Goal: Obtain resource: Download file/media

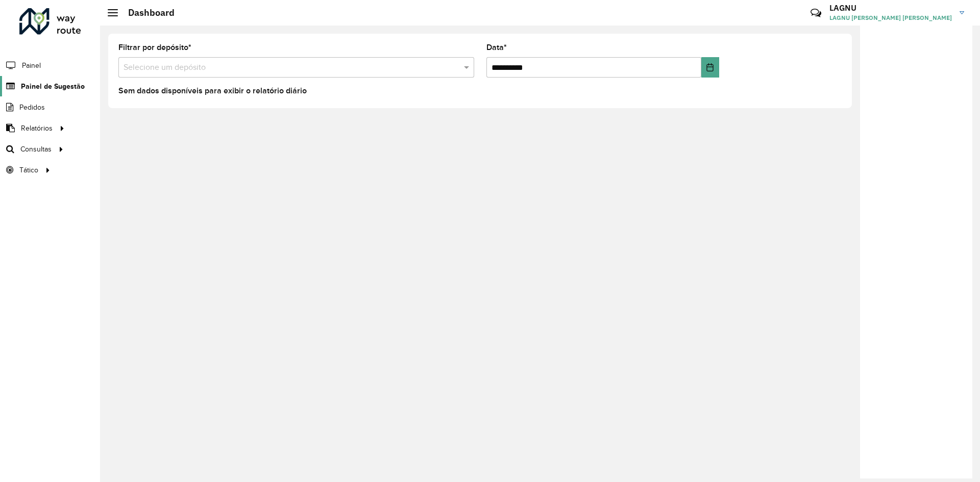
click at [48, 91] on span "Painel de Sugestão" at bounding box center [53, 86] width 64 height 11
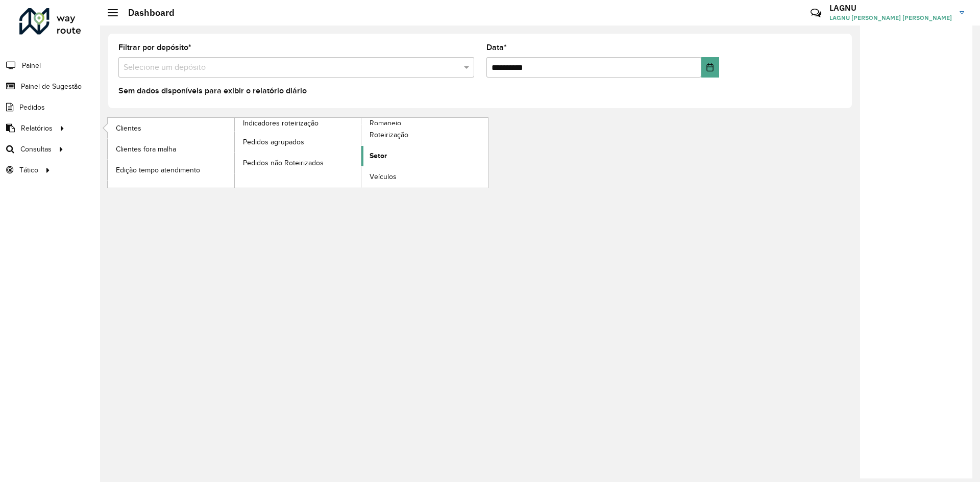
click at [369, 158] on link "Setor" at bounding box center [424, 156] width 127 height 20
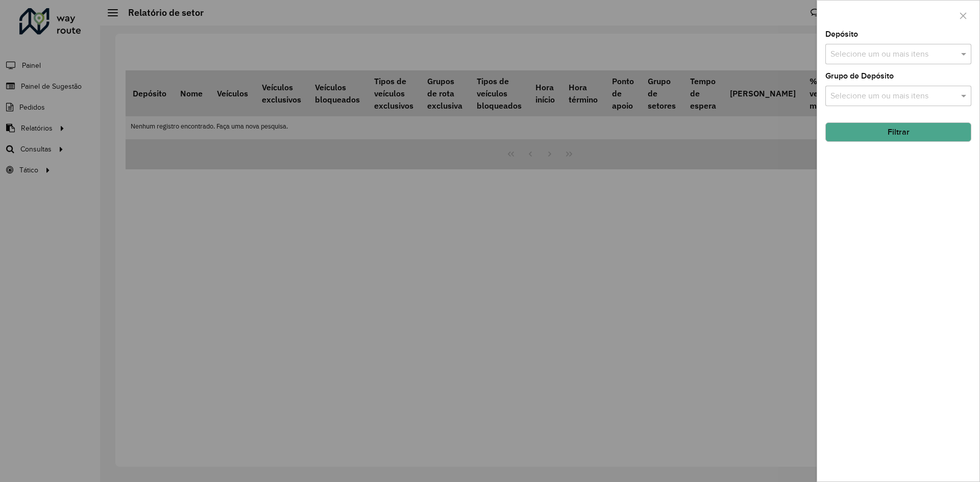
click at [868, 59] on input "text" at bounding box center [893, 54] width 131 height 12
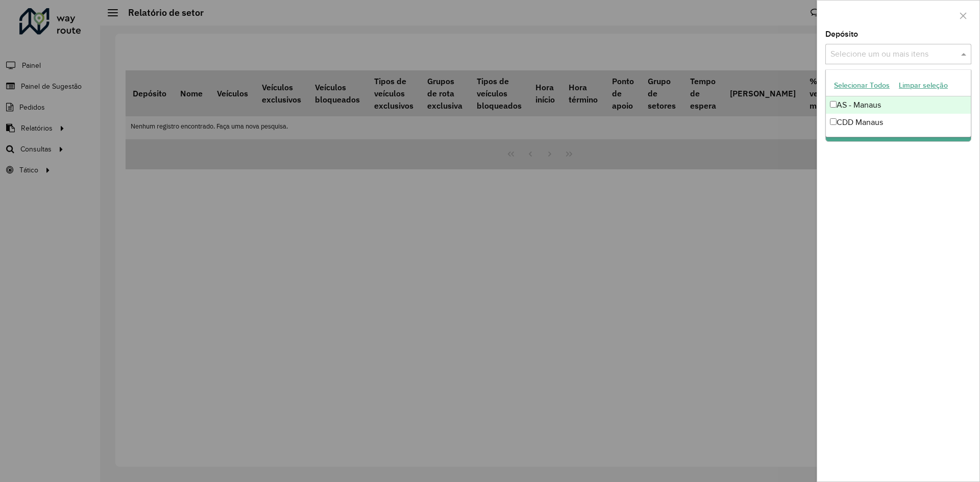
click at [870, 121] on div "CDD Manaus" at bounding box center [898, 122] width 145 height 17
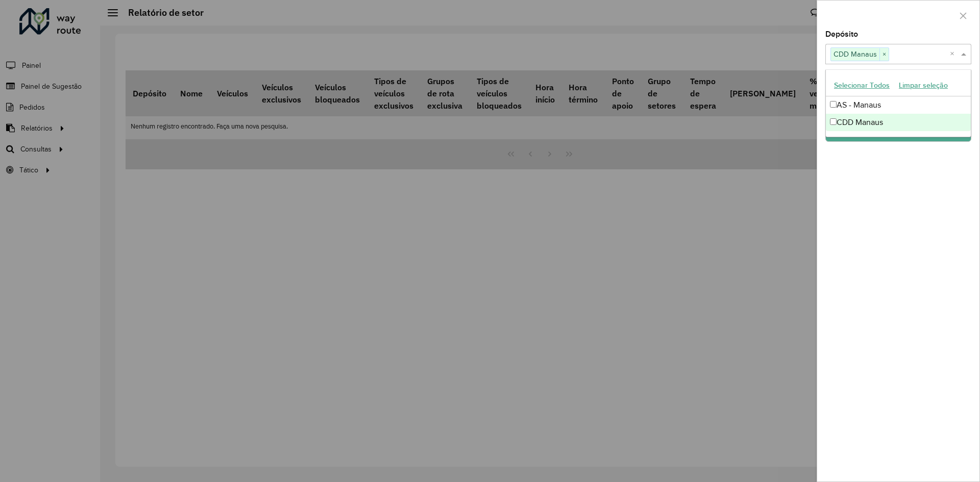
click at [866, 195] on div "Depósito Selecione um ou mais itens CDD Manaus × × Grupo de Depósito Selecione …" at bounding box center [898, 256] width 162 height 451
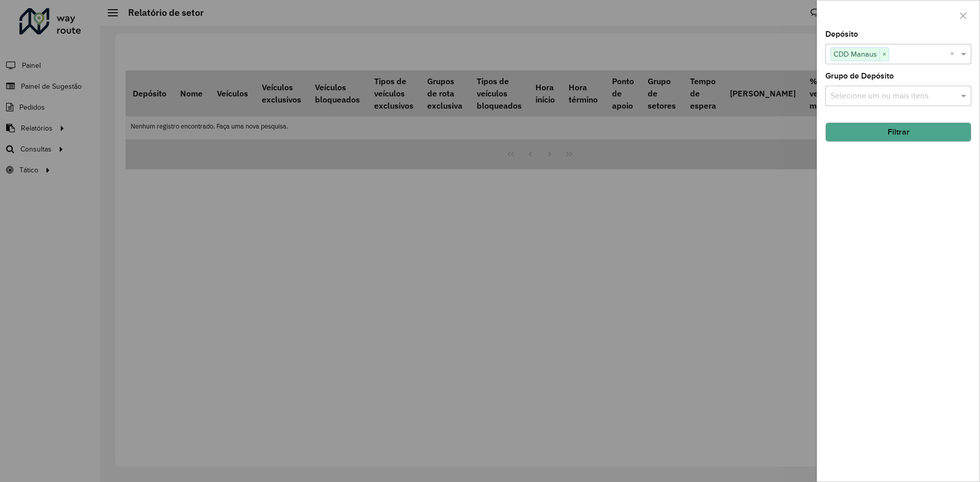
click at [875, 99] on input "text" at bounding box center [893, 96] width 131 height 12
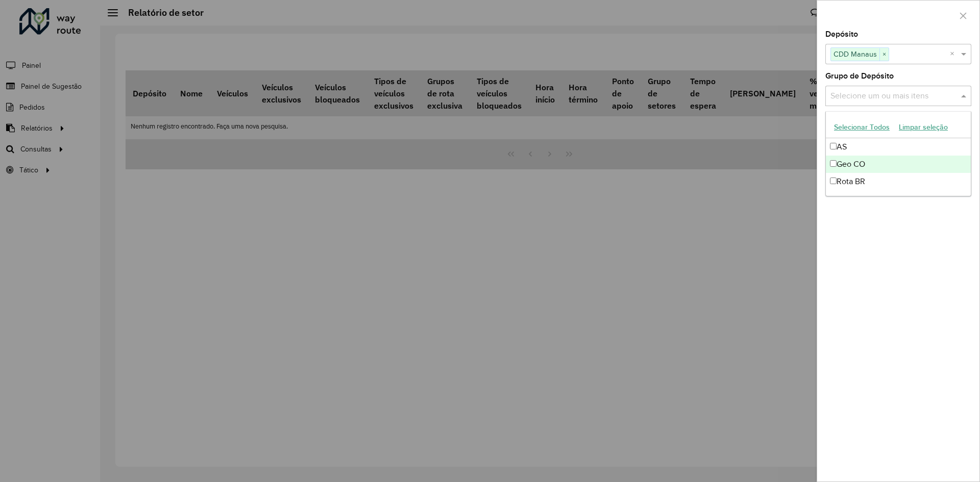
click at [854, 264] on div "Depósito Selecione um ou mais itens CDD Manaus × × Grupo de Depósito Selecione …" at bounding box center [898, 256] width 162 height 451
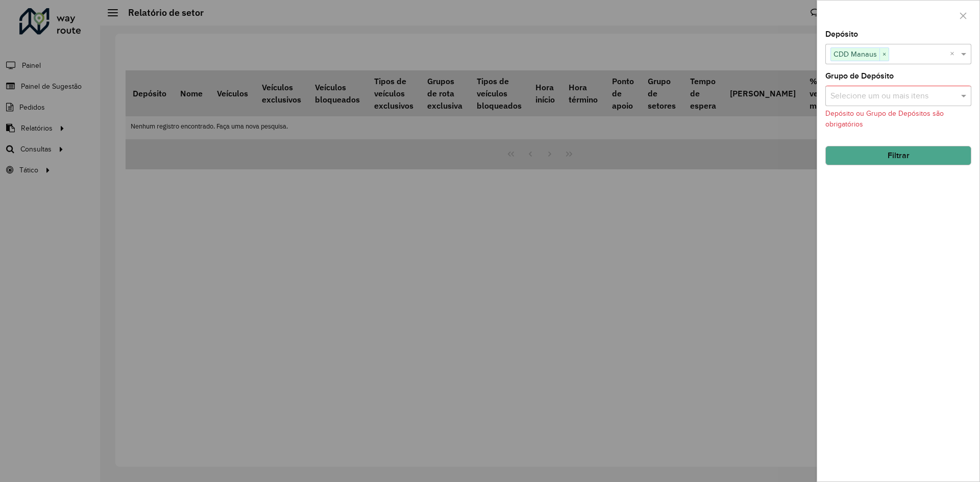
click at [884, 155] on button "Filtrar" at bounding box center [899, 155] width 146 height 19
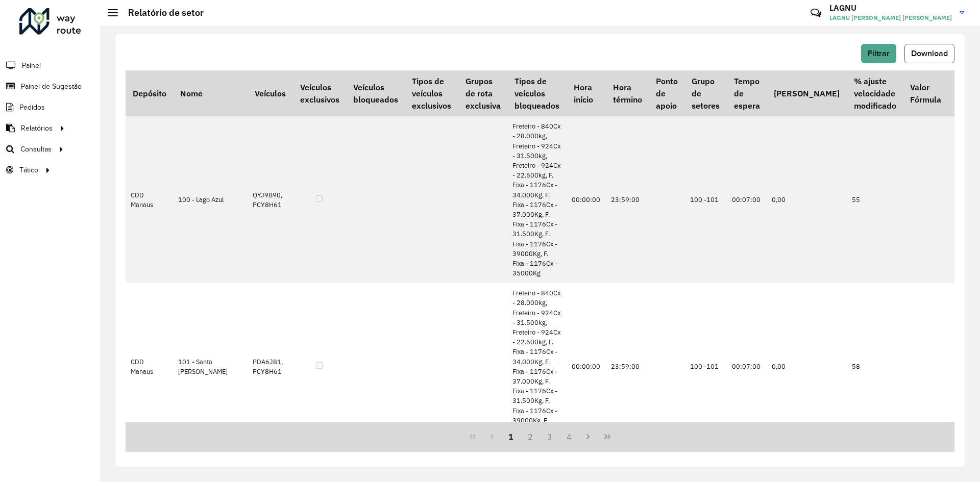
click at [924, 59] on button "Download" at bounding box center [930, 53] width 50 height 19
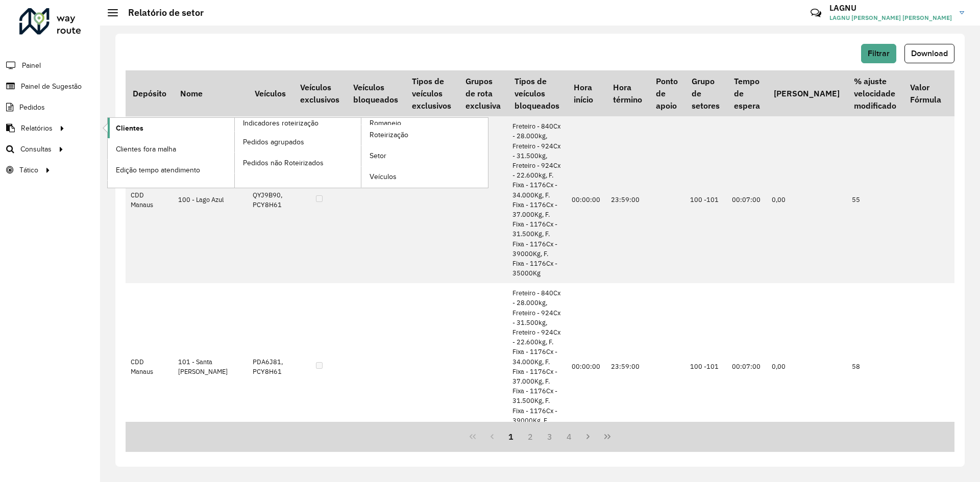
click at [147, 128] on link "Clientes" at bounding box center [171, 128] width 127 height 20
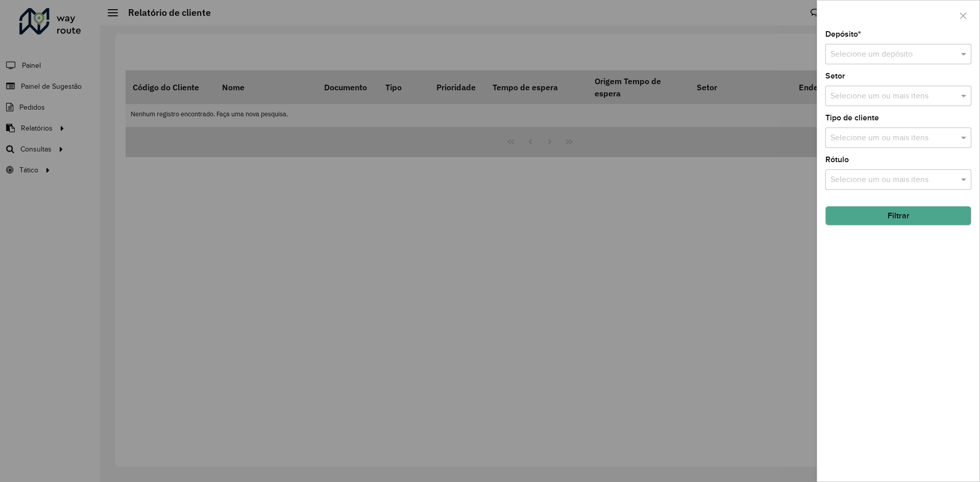
click at [913, 57] on input "text" at bounding box center [888, 54] width 115 height 12
drag, startPoint x: 900, startPoint y: 80, endPoint x: 898, endPoint y: 92, distance: 12.9
click at [898, 92] on div "AS - Manaus CDD Manaus" at bounding box center [898, 92] width 145 height 35
click at [896, 92] on div "CDD Manaus" at bounding box center [898, 100] width 145 height 17
click at [878, 227] on div "Depósito * Selecione um depósito × CDD Manaus × Setor Selecione um ou mais iten…" at bounding box center [898, 256] width 162 height 451
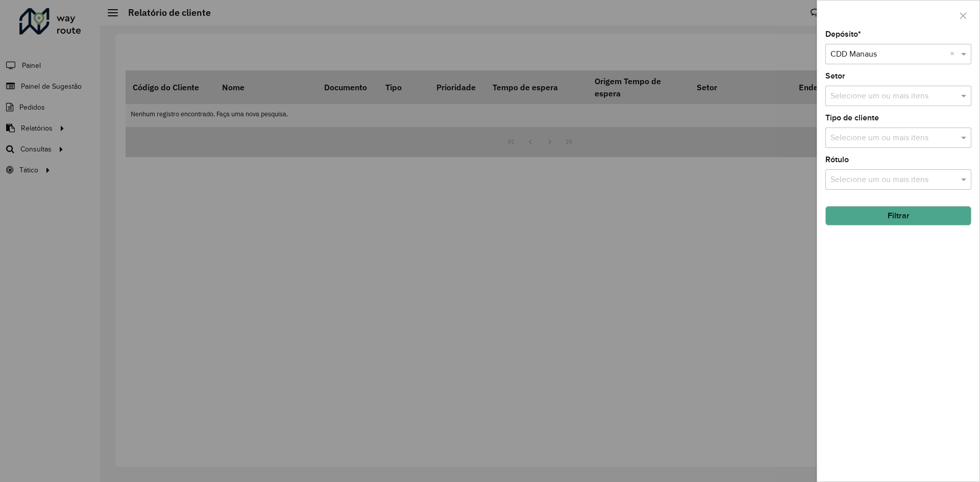
click at [876, 222] on button "Filtrar" at bounding box center [899, 215] width 146 height 19
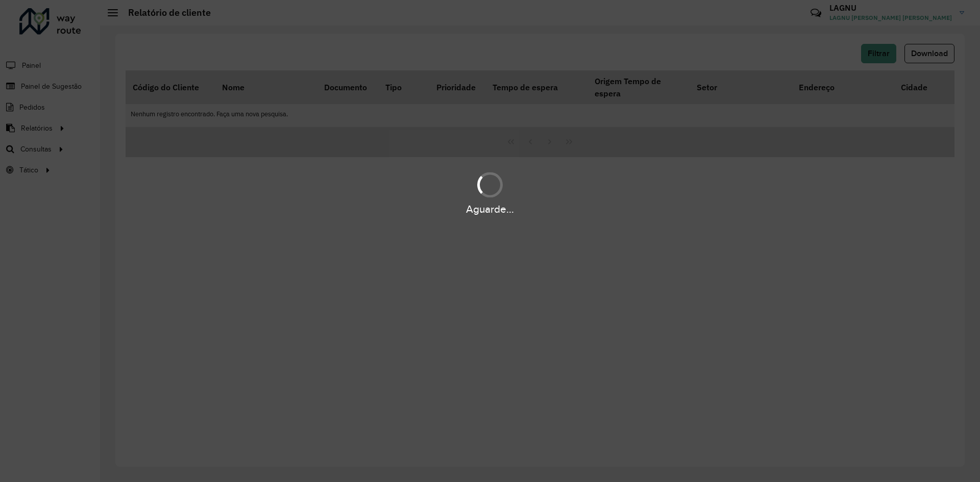
click at [823, 312] on div "Aguarde..." at bounding box center [490, 241] width 980 height 482
